Goal: Find specific page/section: Find specific page/section

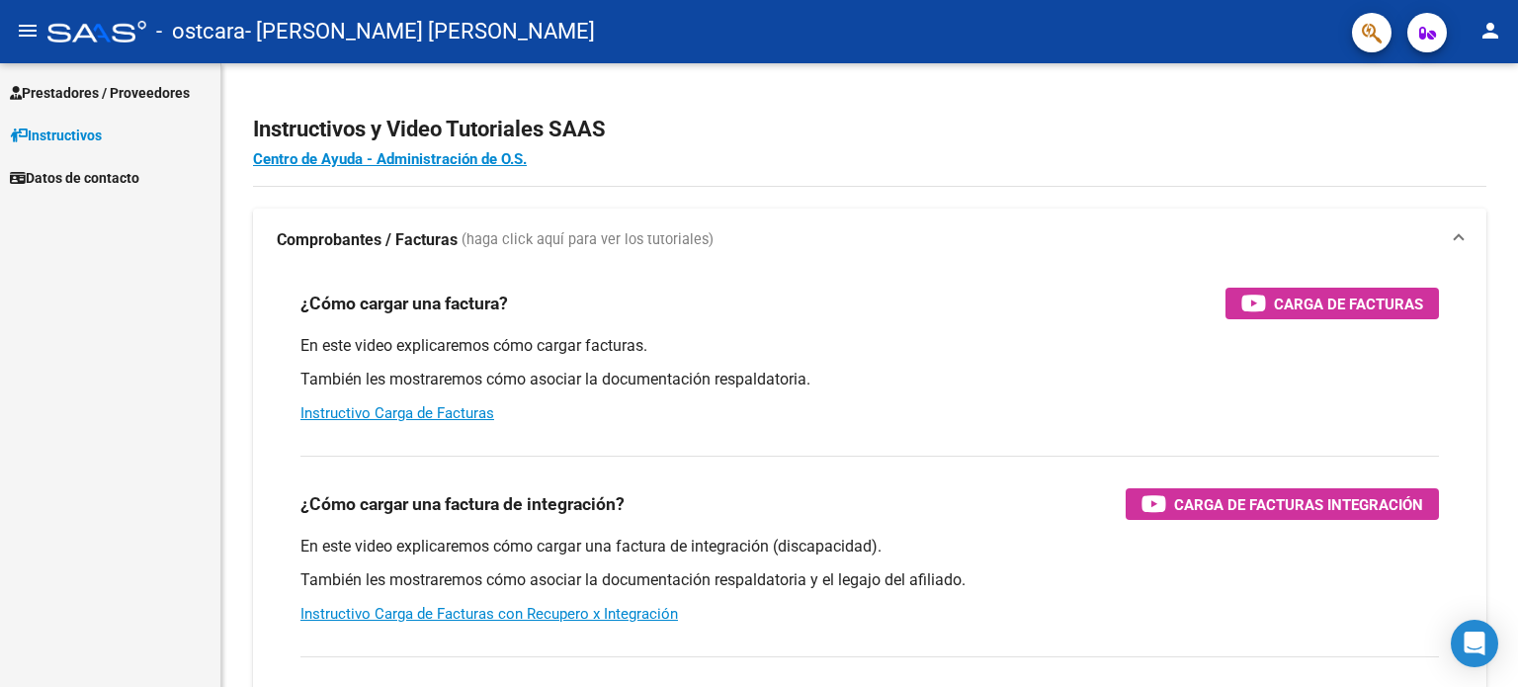
click at [81, 90] on span "Prestadores / Proveedores" at bounding box center [100, 93] width 180 height 22
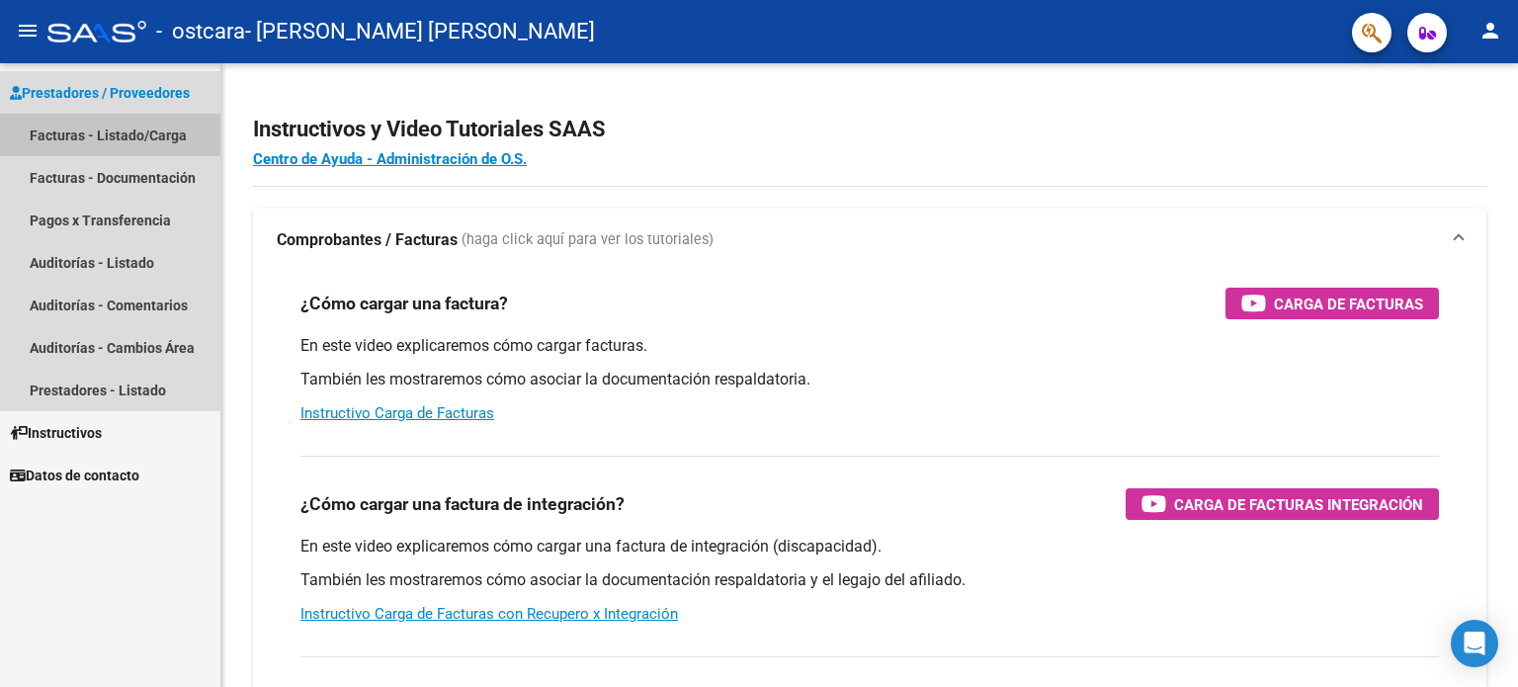
click at [93, 131] on link "Facturas - Listado/Carga" at bounding box center [110, 135] width 220 height 42
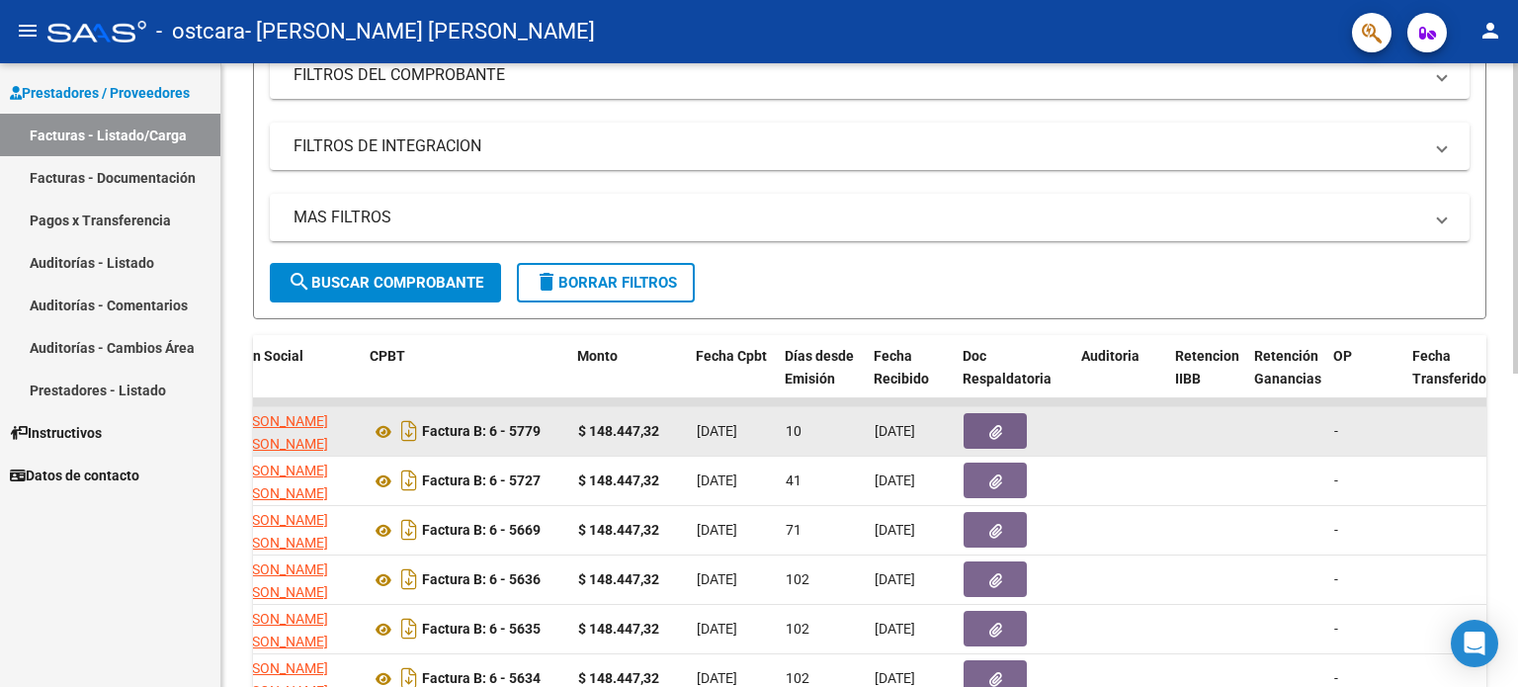
scroll to position [494, 0]
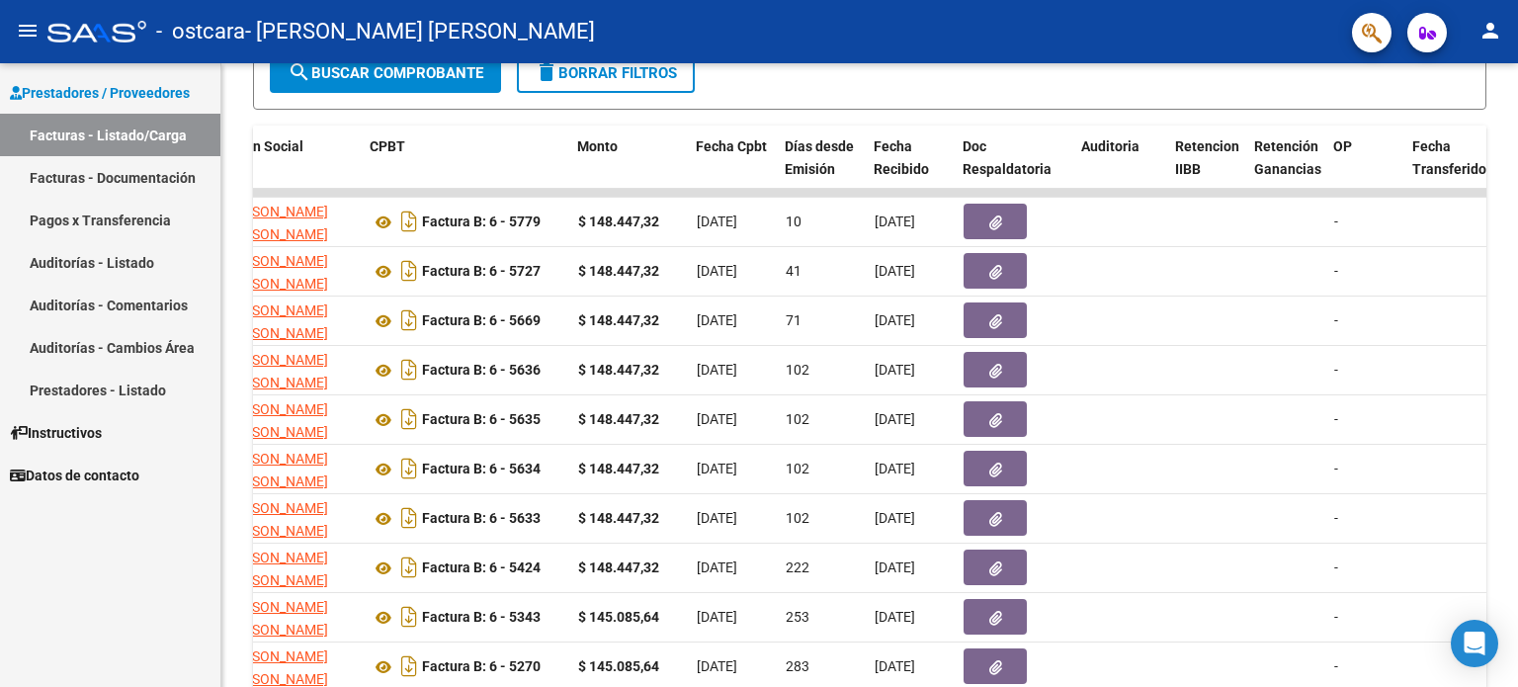
click at [83, 230] on link "Pagos x Transferencia" at bounding box center [110, 220] width 220 height 42
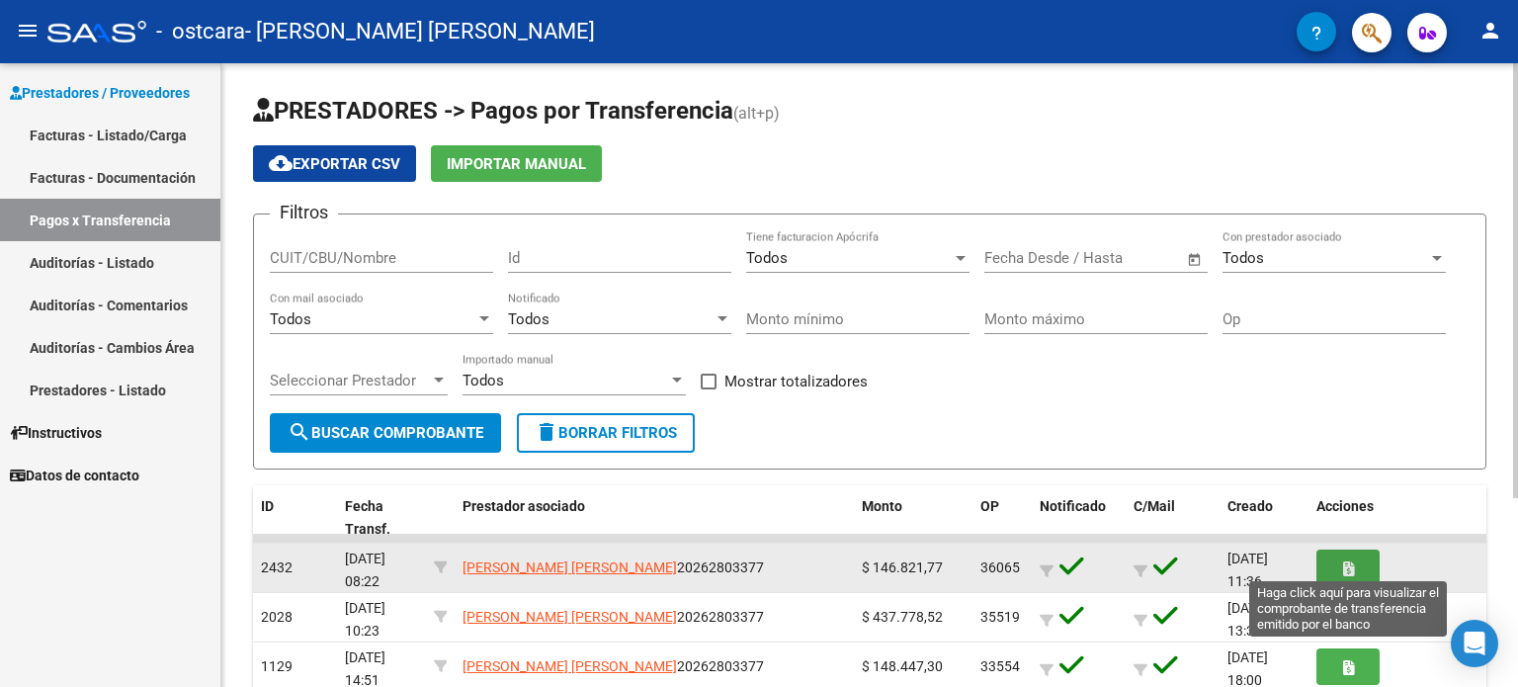
click at [1349, 562] on icon "button" at bounding box center [1348, 568] width 11 height 15
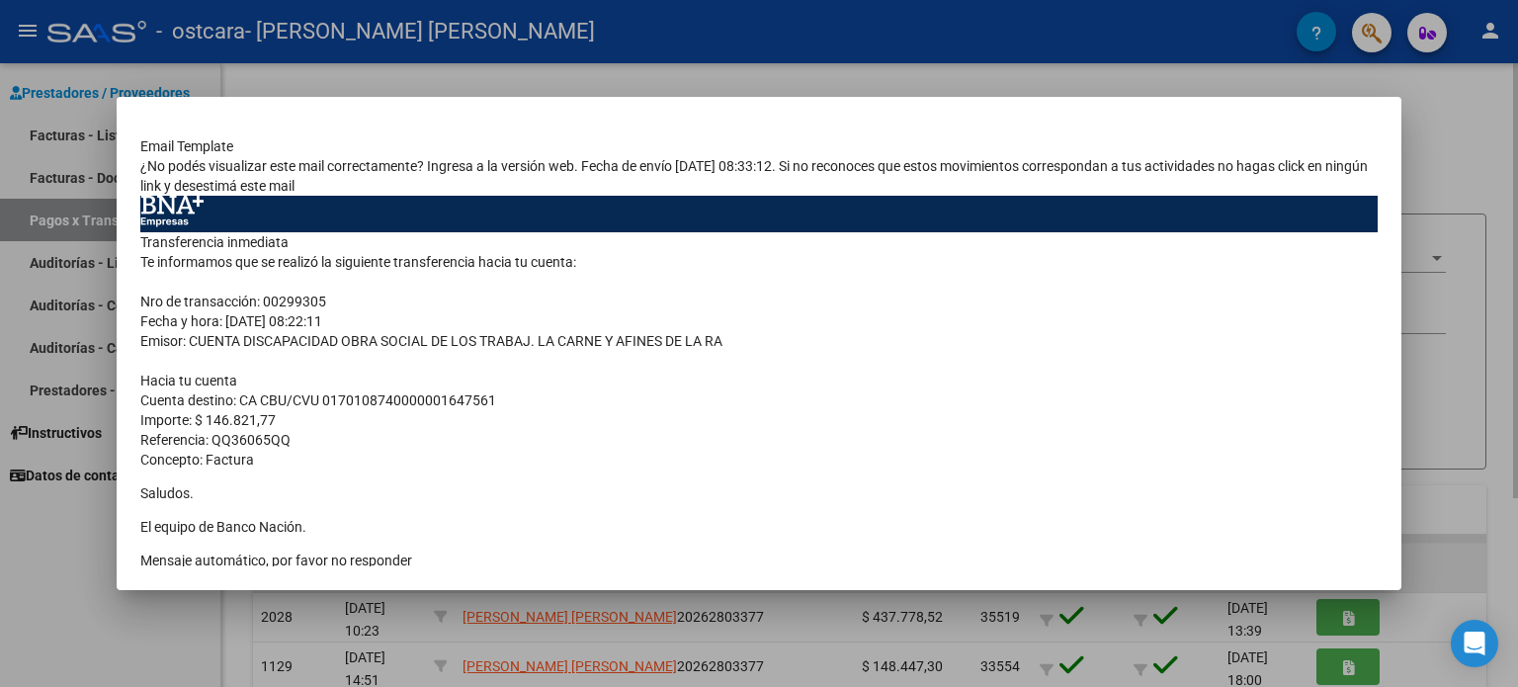
scroll to position [123, 0]
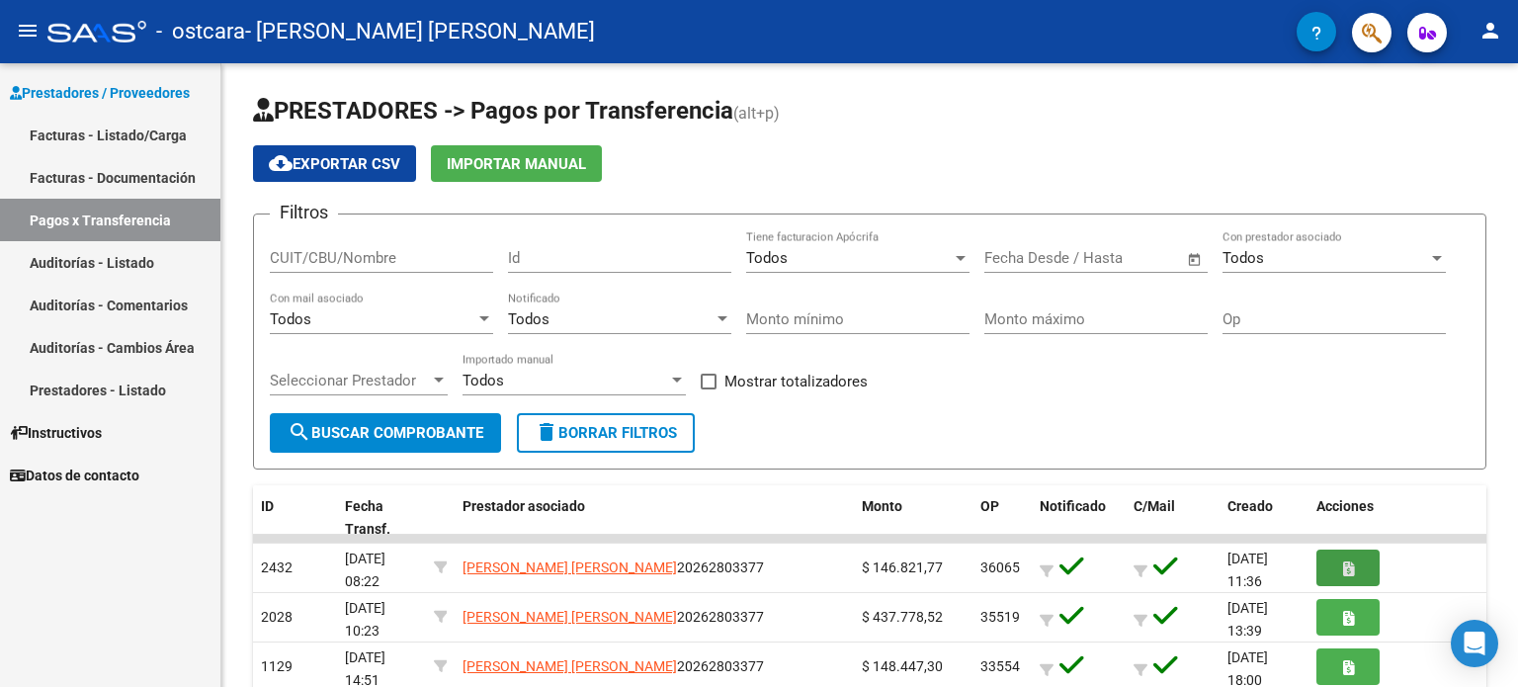
click at [1489, 39] on mat-icon "person" at bounding box center [1490, 31] width 24 height 24
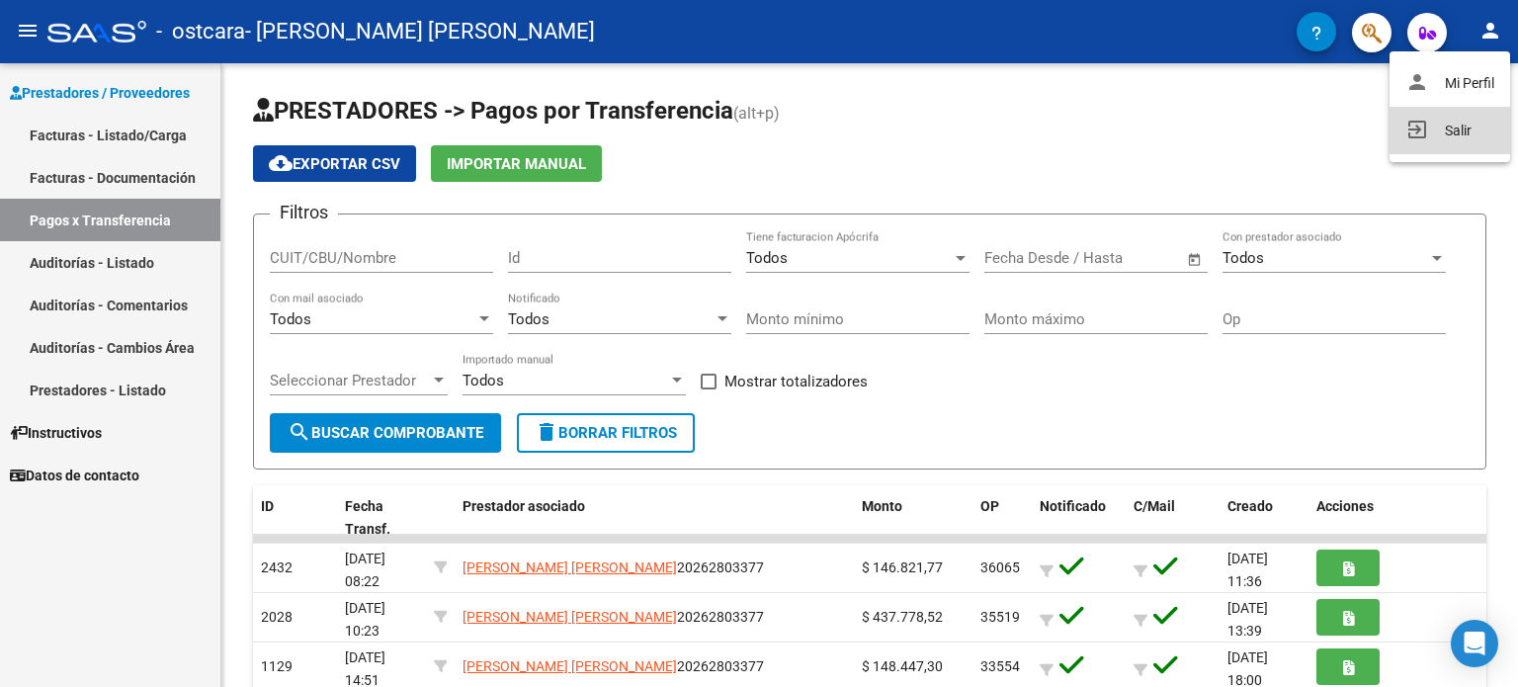
click at [1423, 135] on button "exit_to_app Salir" at bounding box center [1449, 130] width 121 height 47
